Goal: Transaction & Acquisition: Download file/media

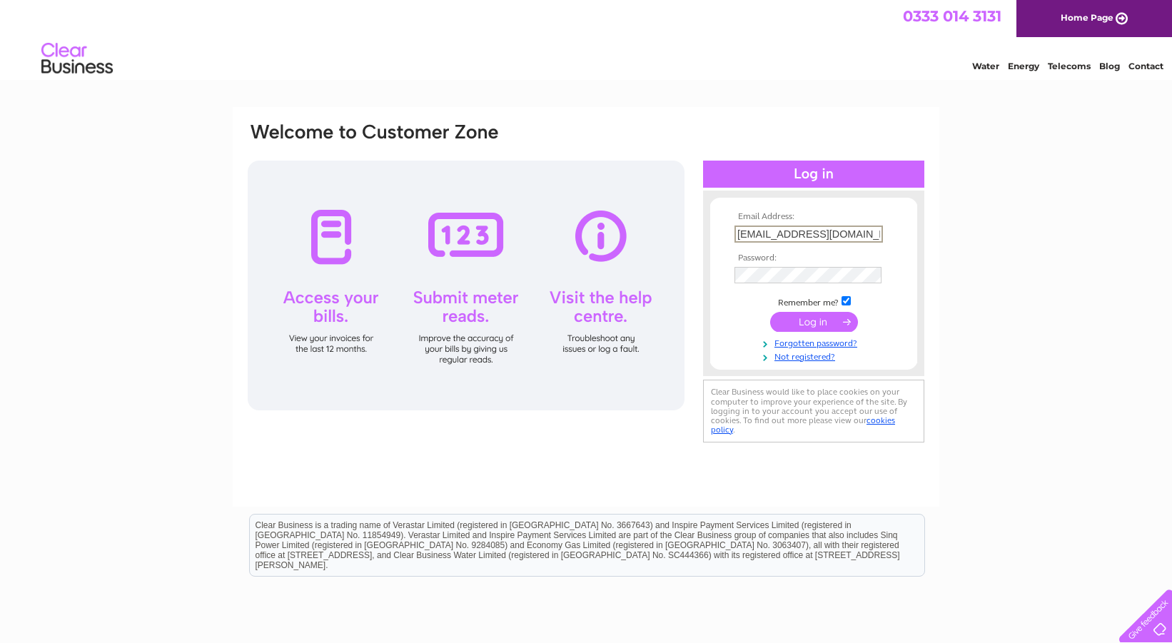
click at [821, 318] on input "submit" at bounding box center [814, 322] width 88 height 20
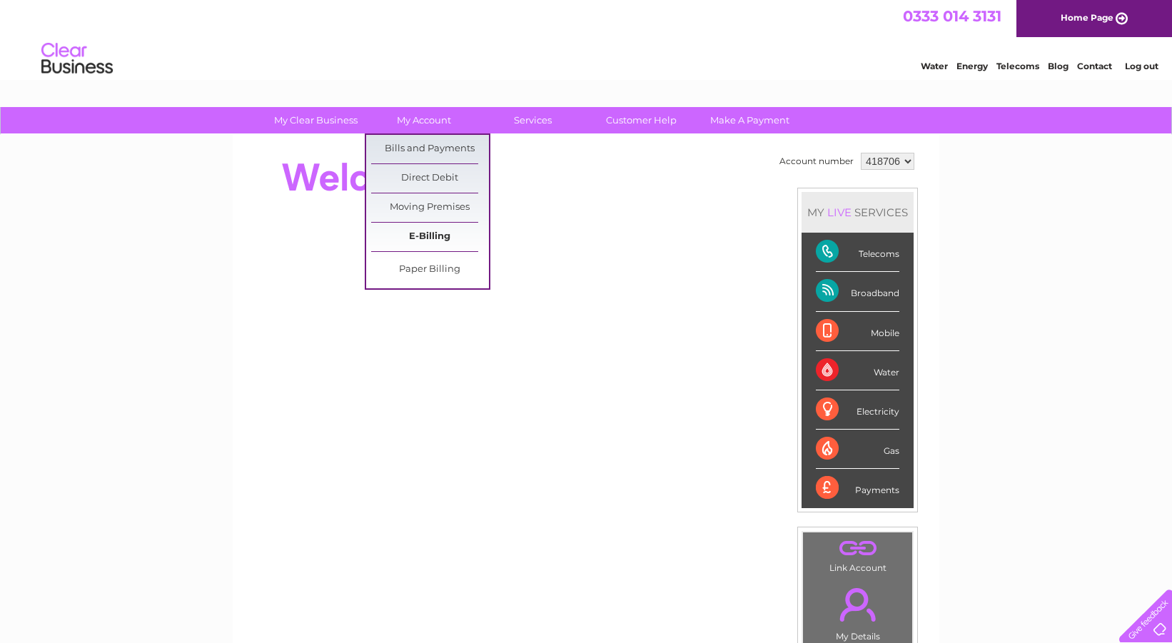
click at [425, 243] on link "E-Billing" at bounding box center [430, 237] width 118 height 29
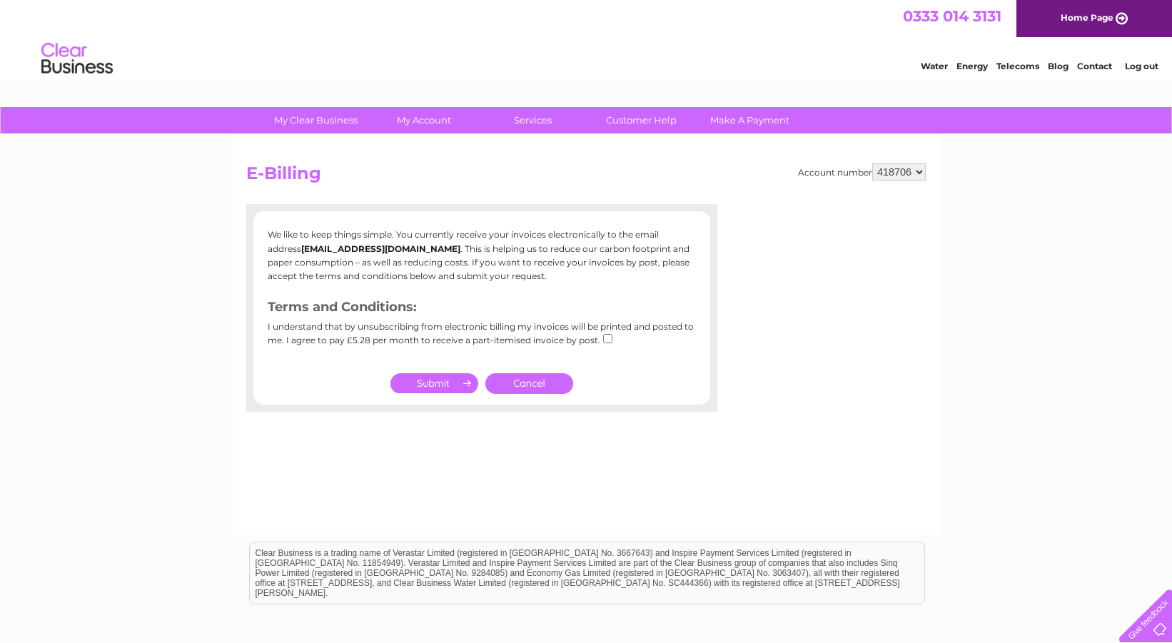
click at [526, 386] on link "Cancel" at bounding box center [529, 383] width 88 height 21
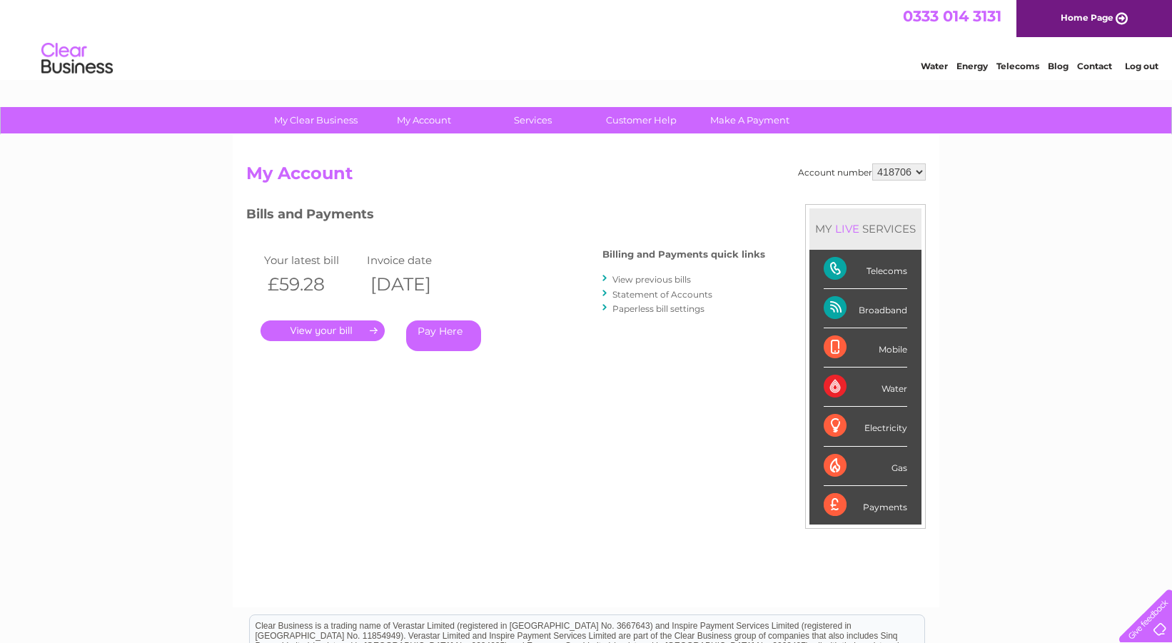
click at [659, 277] on link "View previous bills" at bounding box center [652, 279] width 79 height 11
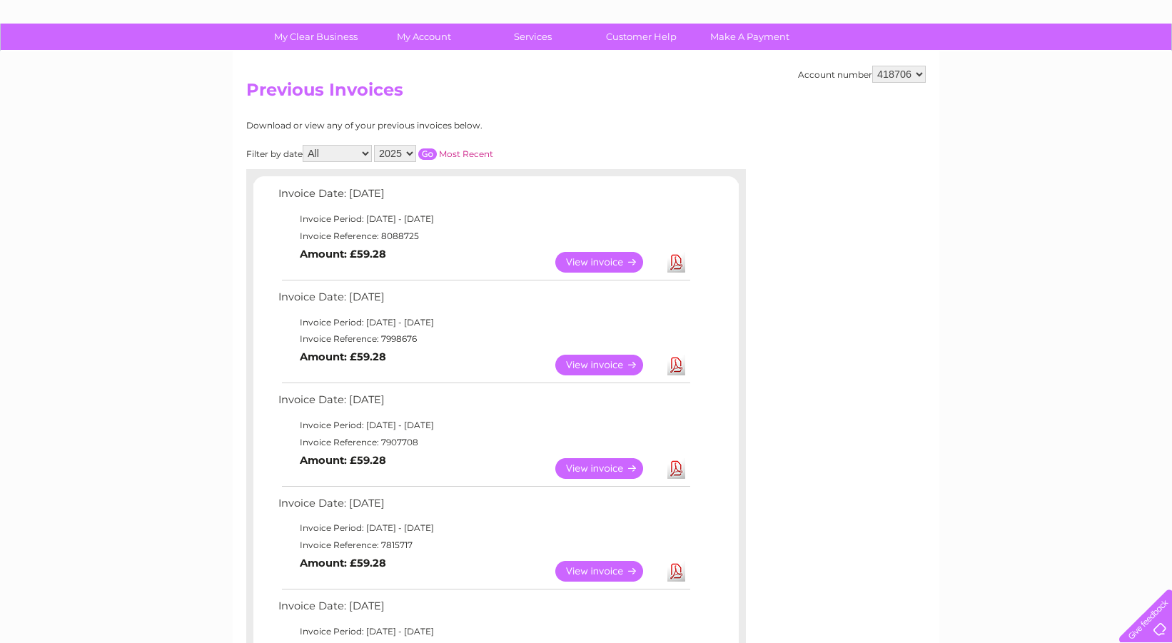
click at [675, 367] on link "Download" at bounding box center [676, 365] width 18 height 21
click at [677, 261] on link "Download" at bounding box center [676, 262] width 18 height 21
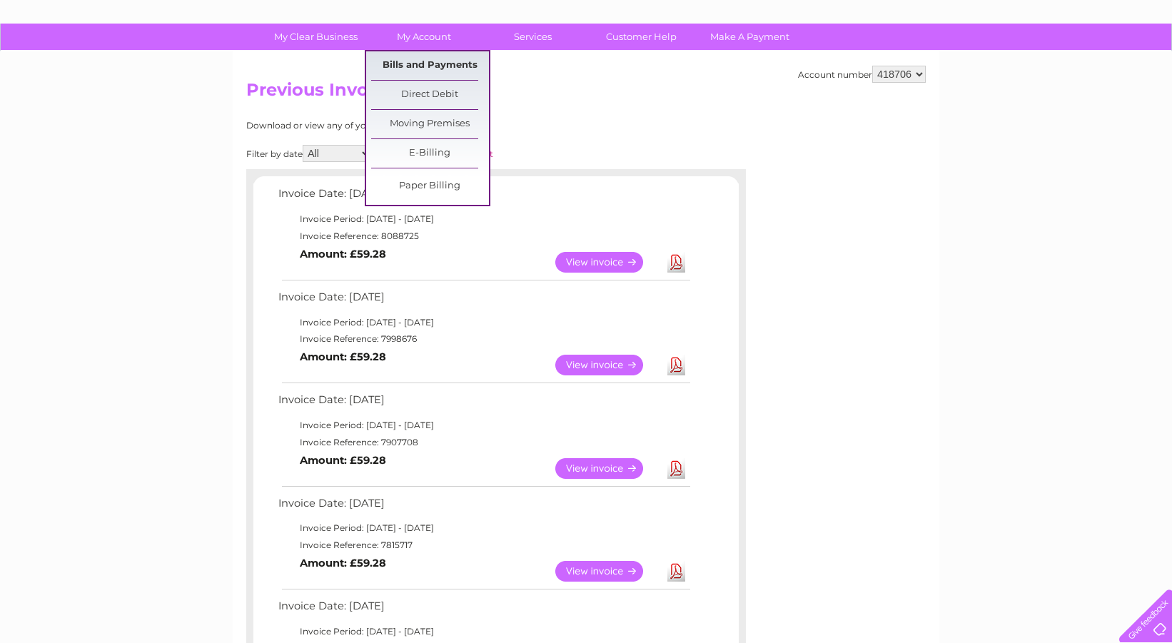
click at [423, 71] on link "Bills and Payments" at bounding box center [430, 65] width 118 height 29
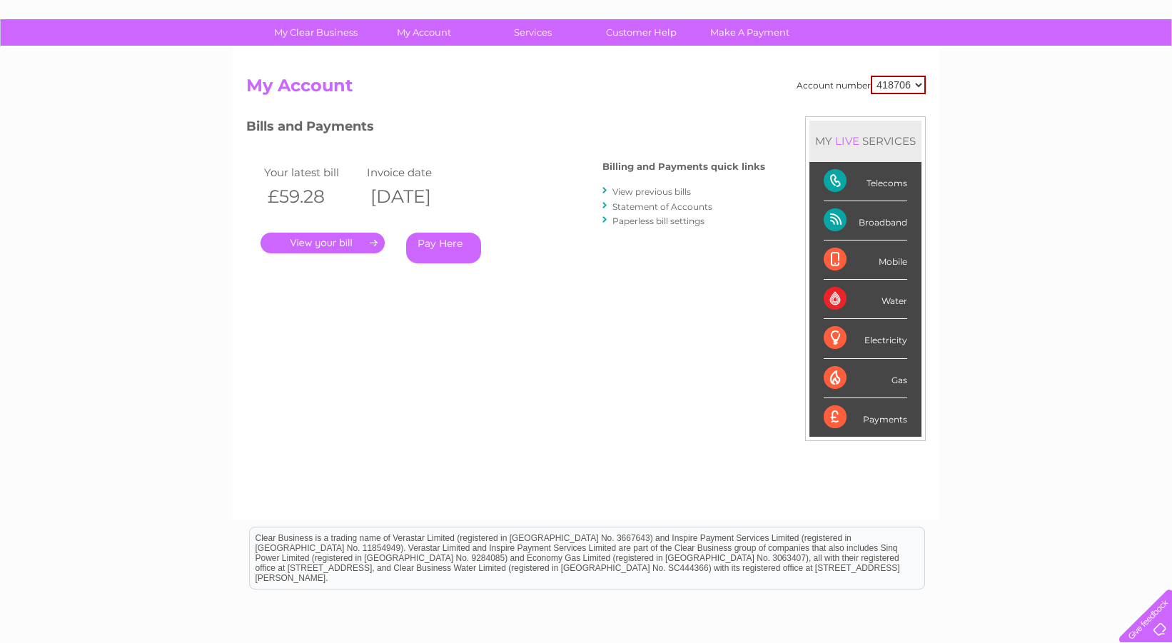
scroll to position [96, 0]
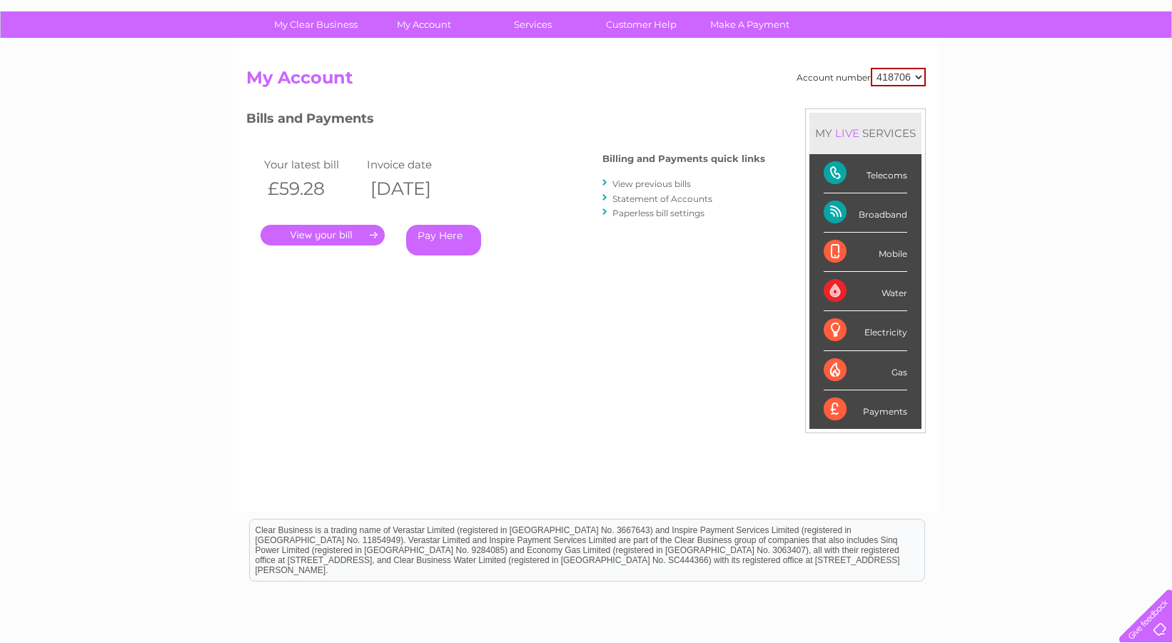
click at [673, 214] on link "Paperless bill settings" at bounding box center [659, 213] width 92 height 11
